Goal: Find specific page/section: Find specific page/section

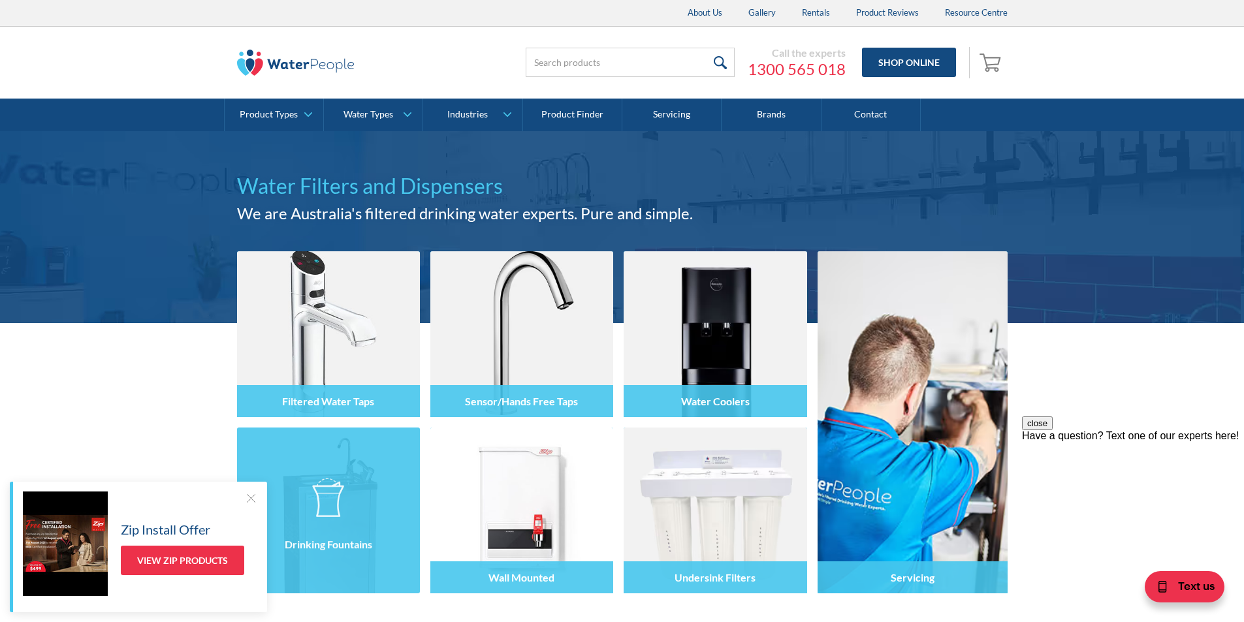
click at [251, 495] on div at bounding box center [250, 498] width 13 height 13
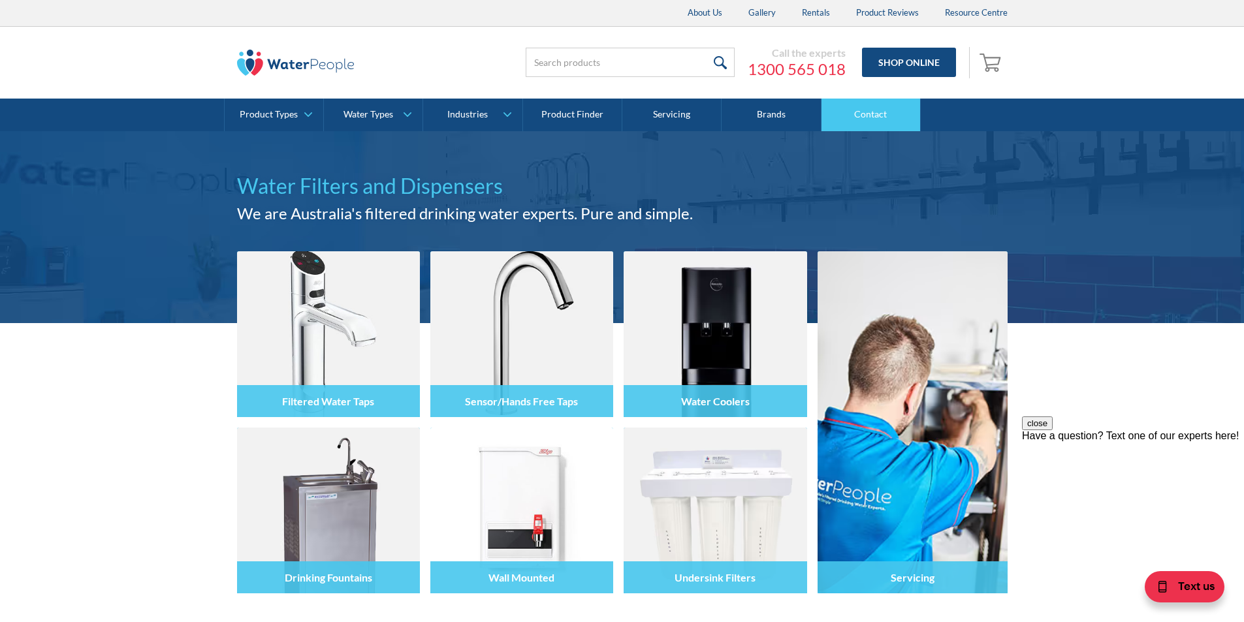
click at [878, 118] on link "Contact" at bounding box center [871, 115] width 99 height 33
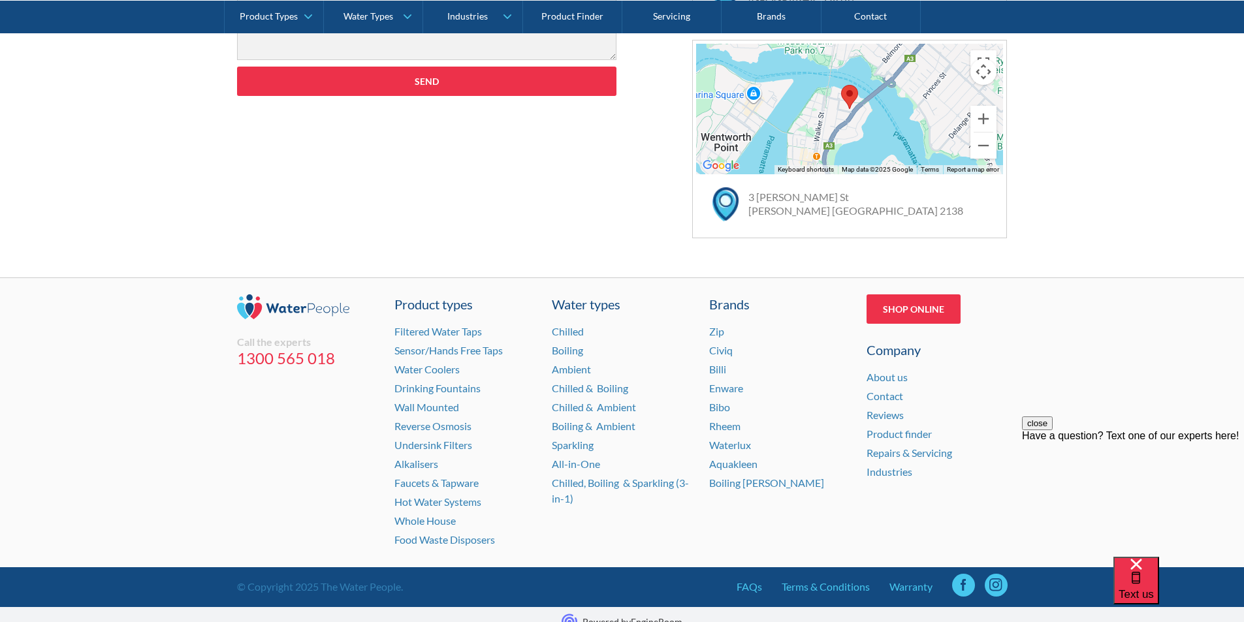
scroll to position [846, 0]
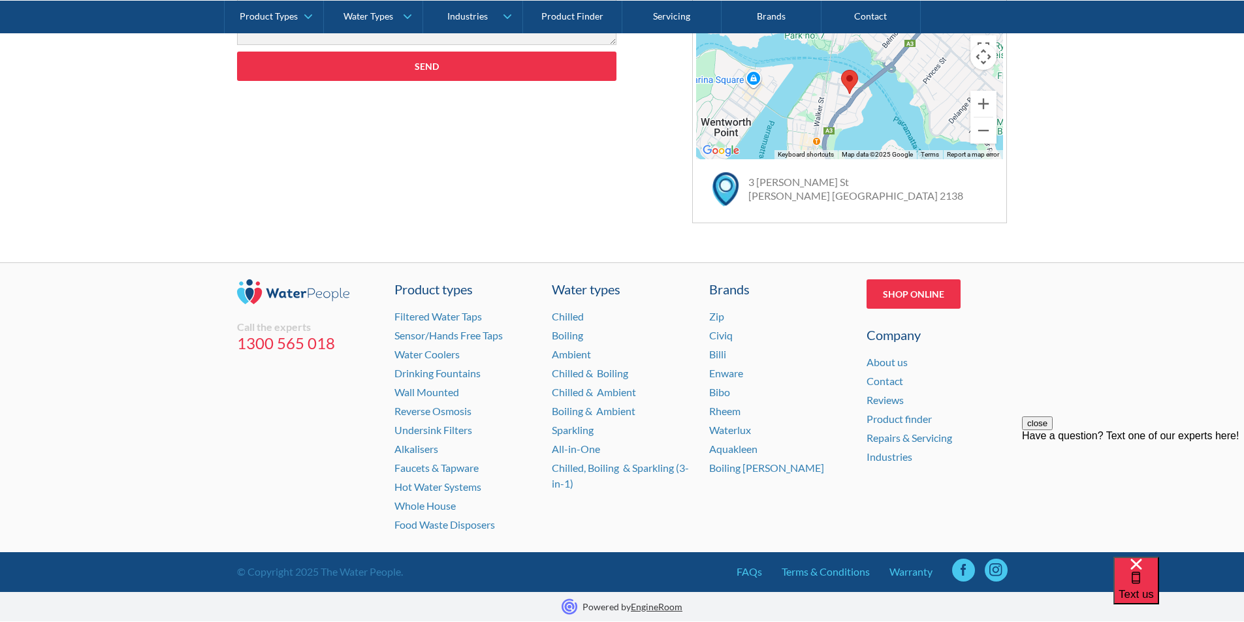
click at [307, 287] on img at bounding box center [293, 292] width 113 height 25
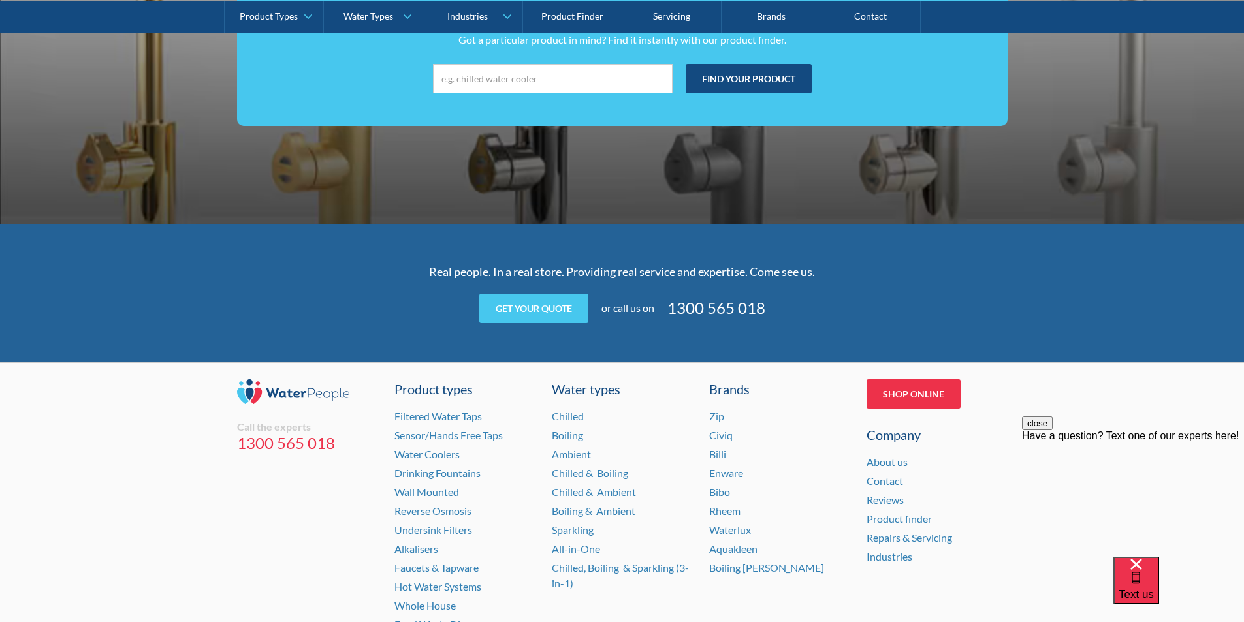
scroll to position [2582, 0]
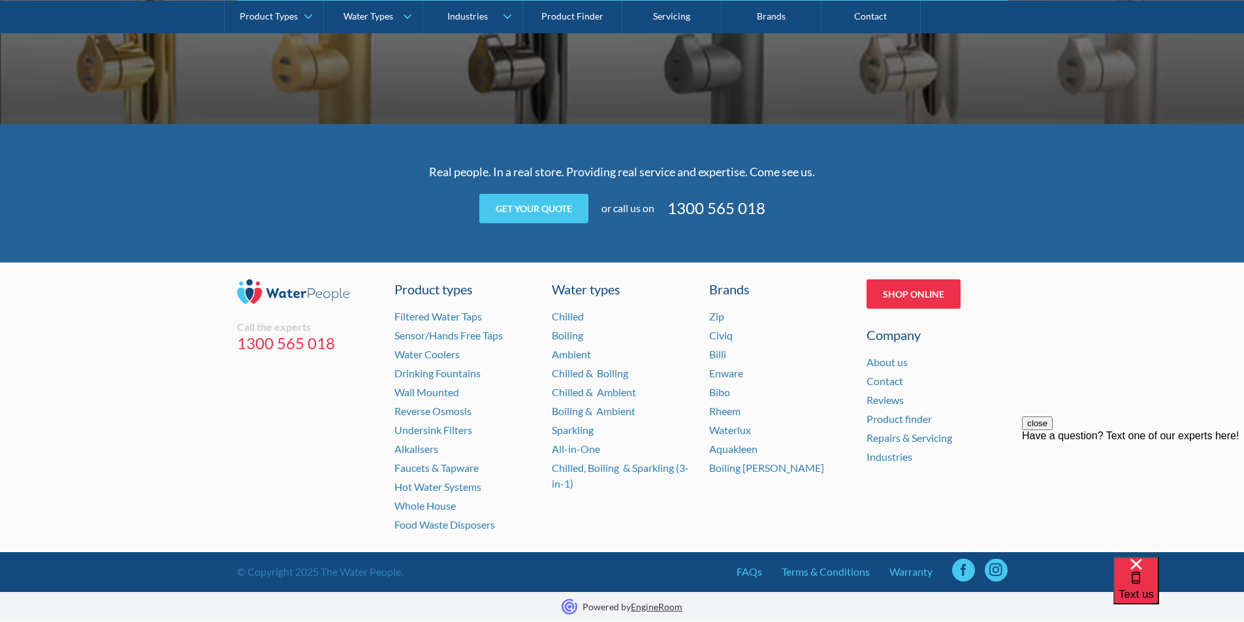
click at [1022, 321] on div "Call the experts [PHONE_NUMBER] Product types Filtered Water Taps Sensor/Hands …" at bounding box center [622, 408] width 1244 height 290
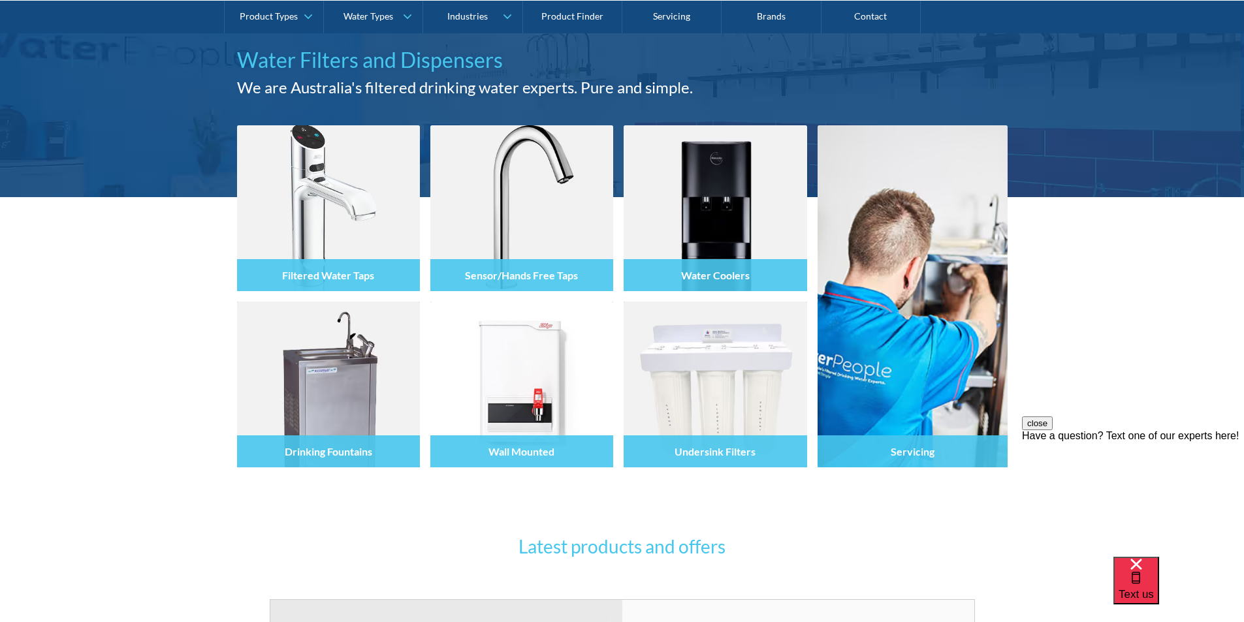
scroll to position [131, 0]
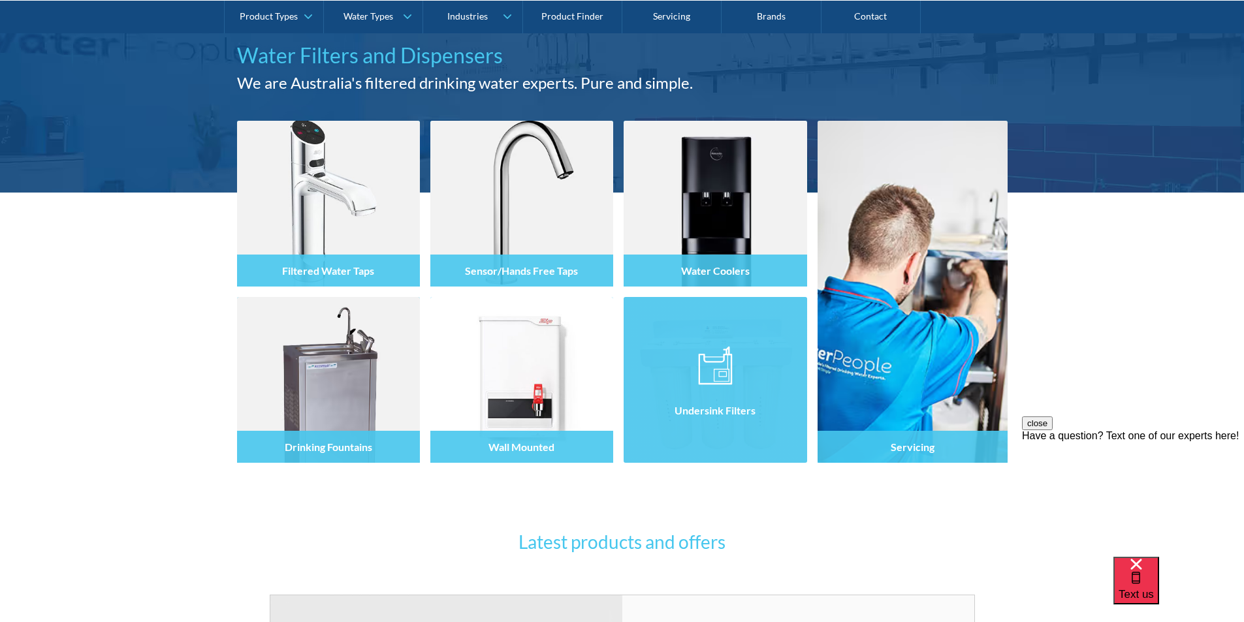
click at [698, 417] on div "Undersink Filters" at bounding box center [715, 410] width 183 height 32
